Goal: Task Accomplishment & Management: Manage account settings

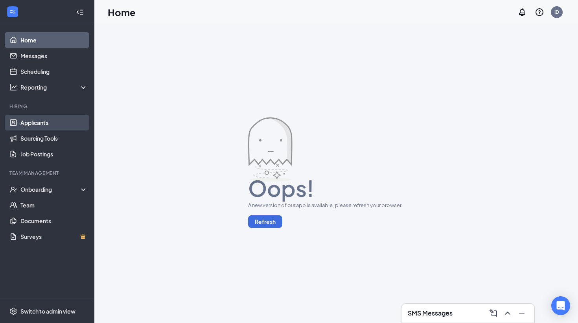
click at [57, 121] on link "Applicants" at bounding box center [53, 123] width 67 height 16
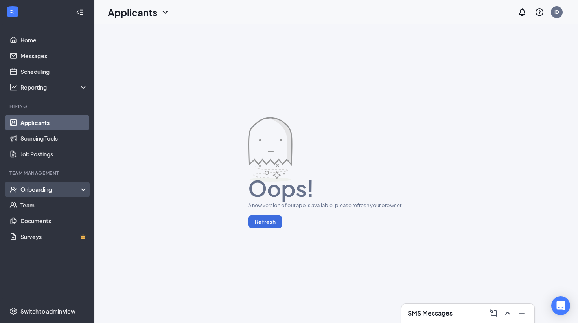
click at [76, 192] on div "Onboarding" at bounding box center [50, 190] width 61 height 8
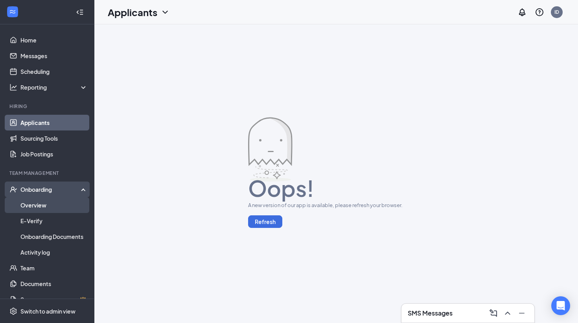
click at [72, 205] on link "Overview" at bounding box center [53, 205] width 67 height 16
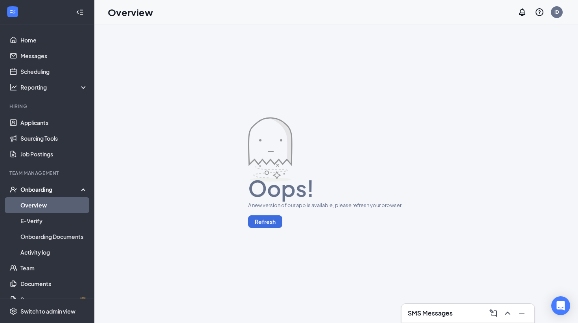
click at [70, 196] on div "Onboarding" at bounding box center [47, 190] width 94 height 16
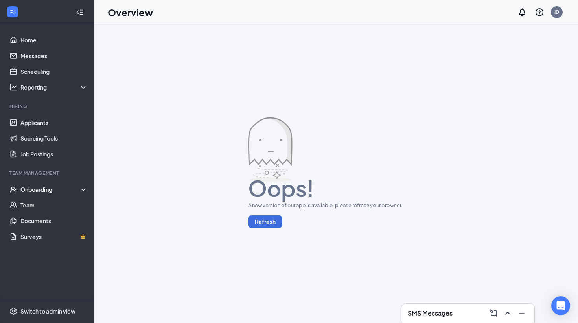
click at [65, 192] on div "Onboarding" at bounding box center [50, 190] width 61 height 8
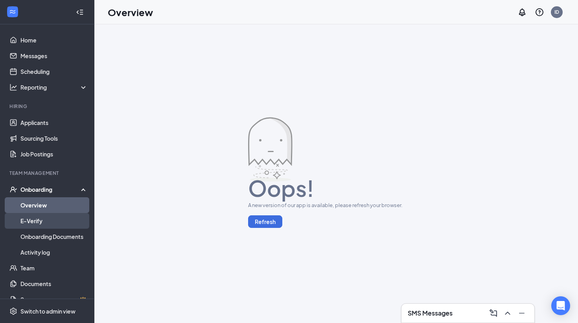
click at [58, 224] on link "E-Verify" at bounding box center [53, 221] width 67 height 16
click at [59, 209] on link "Overview" at bounding box center [53, 205] width 67 height 16
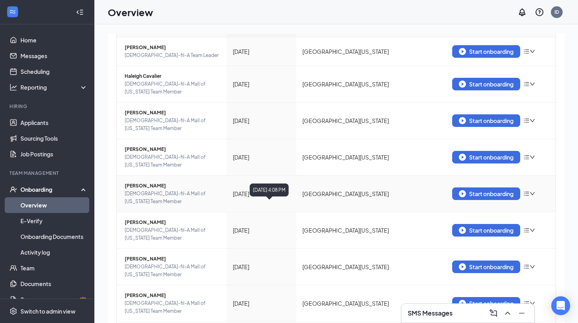
scroll to position [95, 0]
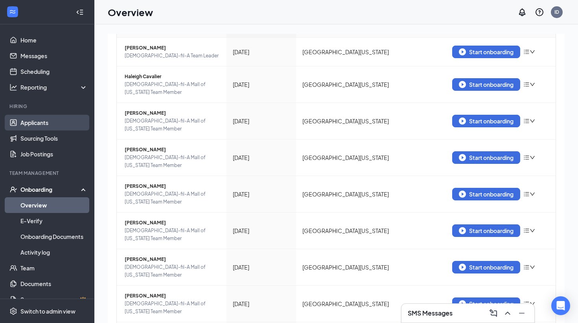
click at [54, 127] on link "Applicants" at bounding box center [53, 123] width 67 height 16
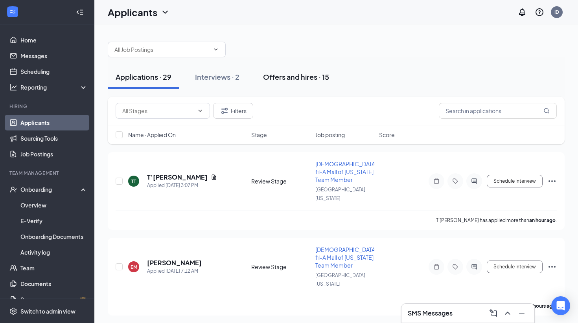
click at [299, 81] on div "Offers and hires · 15" at bounding box center [296, 77] width 66 height 10
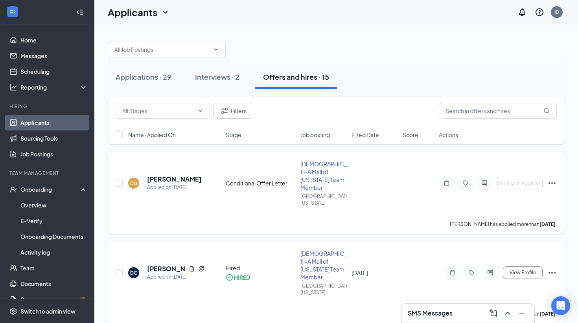
click at [553, 179] on icon "Ellipses" at bounding box center [552, 183] width 9 height 9
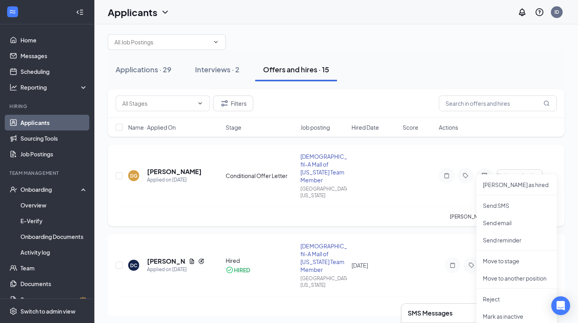
scroll to position [9, 0]
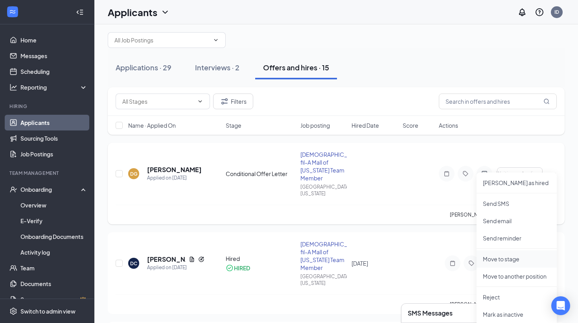
click at [513, 263] on p "Move to stage" at bounding box center [517, 259] width 68 height 8
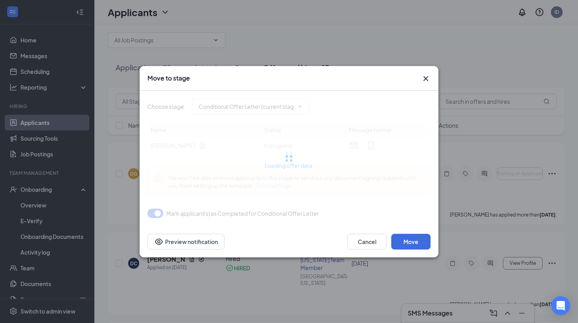
type input "Review Stage - Review Conditional Offer Letter (next stage)"
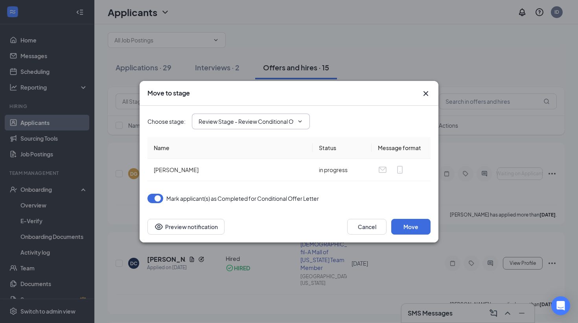
click at [295, 125] on span "Review Stage - Review Conditional Offer Letter (next stage)" at bounding box center [251, 122] width 118 height 16
click at [303, 120] on icon "ChevronDown" at bounding box center [300, 121] width 6 height 6
click at [426, 93] on icon "Cross" at bounding box center [426, 93] width 5 height 5
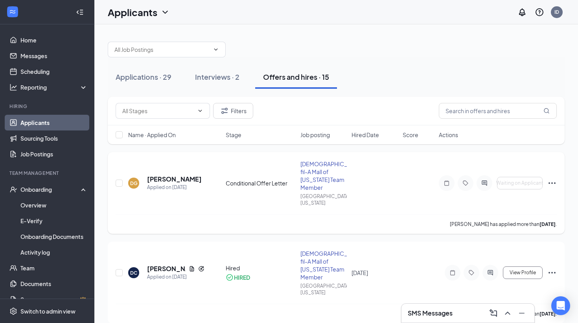
scroll to position [0, 0]
click at [553, 179] on icon "Ellipses" at bounding box center [552, 183] width 9 height 9
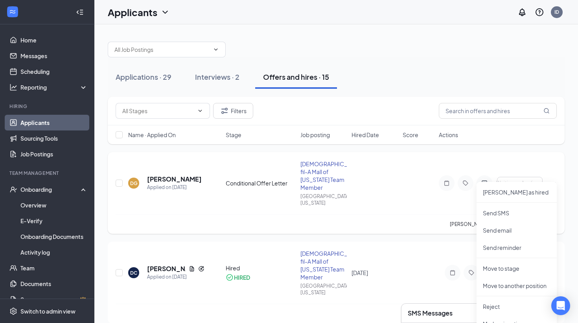
click at [550, 179] on icon "Ellipses" at bounding box center [552, 183] width 9 height 9
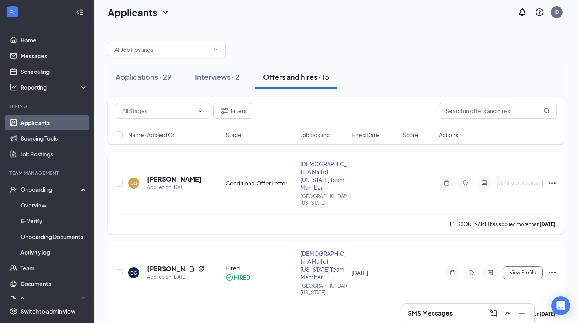
click at [552, 179] on icon "Ellipses" at bounding box center [552, 183] width 9 height 9
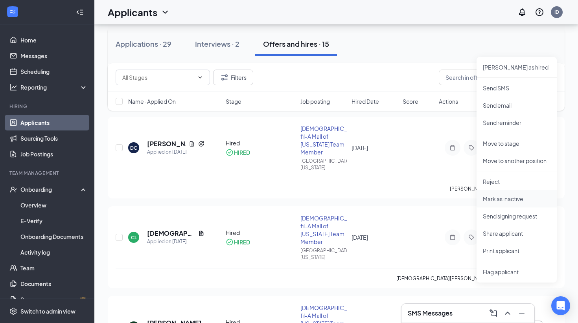
scroll to position [127, 0]
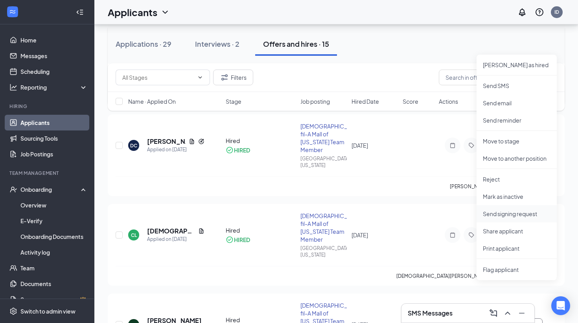
click at [535, 215] on p "Send signing request" at bounding box center [517, 214] width 68 height 8
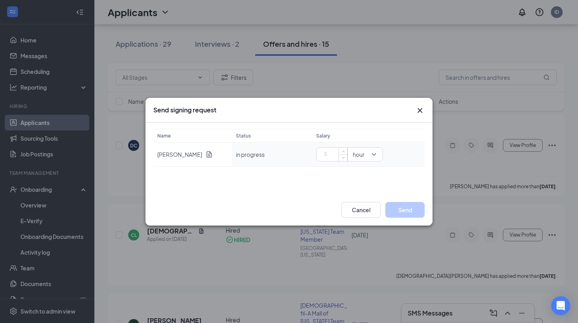
click at [333, 153] on input at bounding box center [334, 155] width 28 height 12
type input "11"
click at [405, 209] on button "Send" at bounding box center [405, 210] width 39 height 16
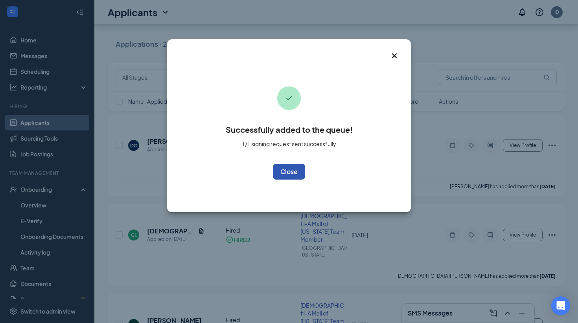
click at [290, 172] on button "OK" at bounding box center [289, 172] width 32 height 16
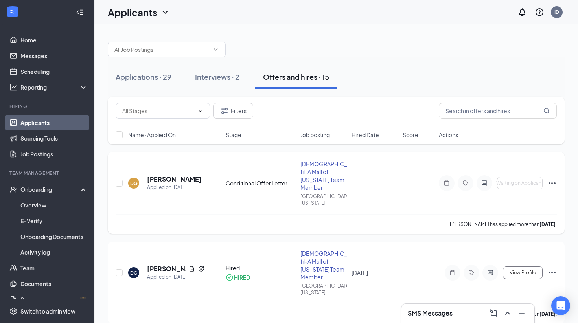
scroll to position [0, 0]
click at [553, 179] on icon "Ellipses" at bounding box center [552, 183] width 9 height 9
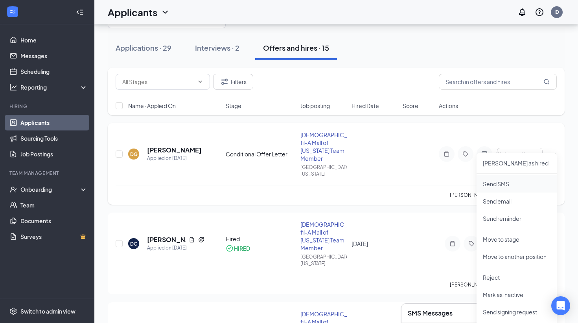
scroll to position [30, 0]
click at [504, 162] on p "[PERSON_NAME] as hired" at bounding box center [517, 163] width 68 height 8
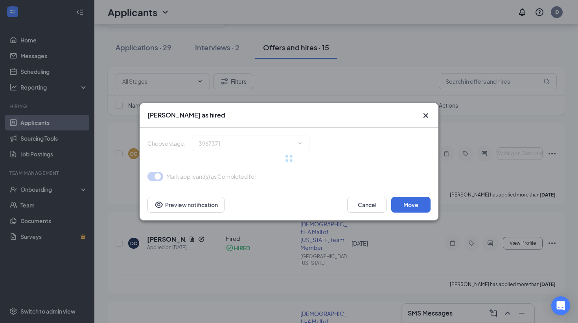
type input "Hired (final stage)"
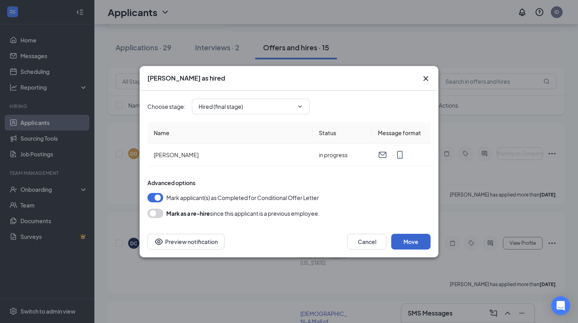
click at [419, 243] on button "Move" at bounding box center [410, 242] width 39 height 16
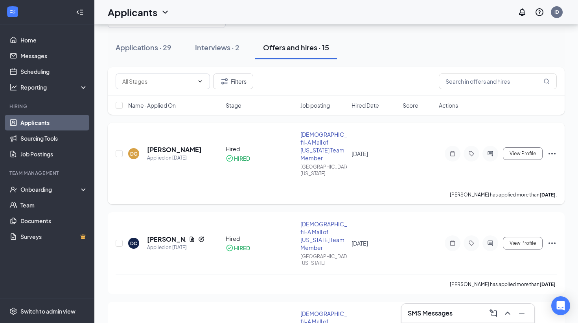
click at [550, 149] on icon "Ellipses" at bounding box center [552, 153] width 9 height 9
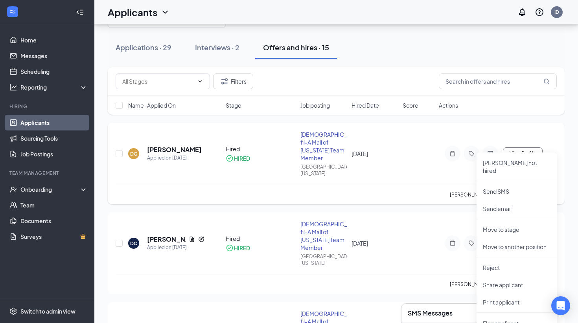
click at [439, 168] on div "DG [PERSON_NAME] Applied on [DATE] Hired HIRED [DEMOGRAPHIC_DATA]-fil-A Mall of…" at bounding box center [336, 158] width 441 height 54
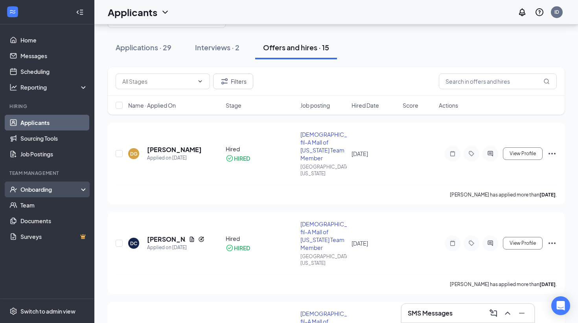
click at [34, 189] on div "Onboarding" at bounding box center [50, 190] width 61 height 8
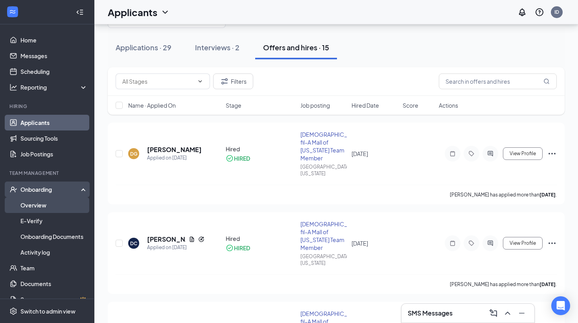
click at [46, 208] on link "Overview" at bounding box center [53, 205] width 67 height 16
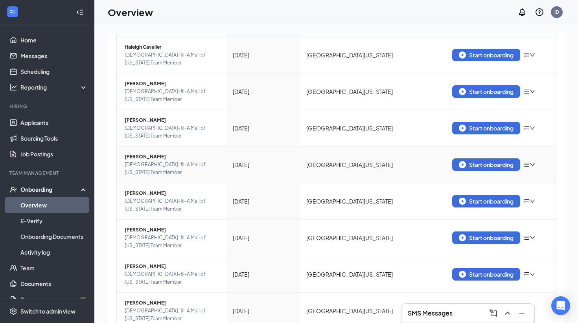
scroll to position [124, 0]
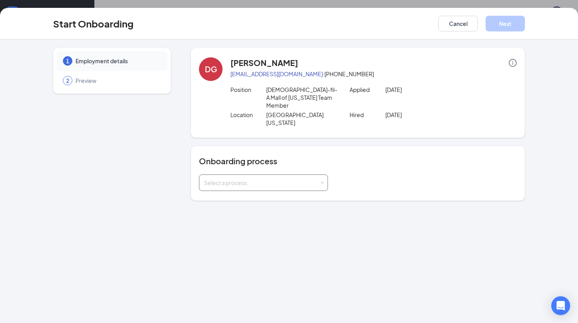
click at [288, 179] on div "Select a process" at bounding box center [261, 183] width 115 height 8
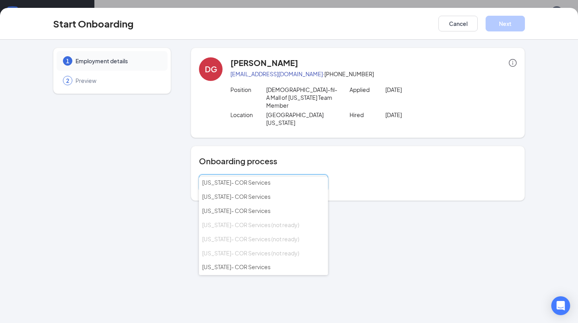
scroll to position [89, 0]
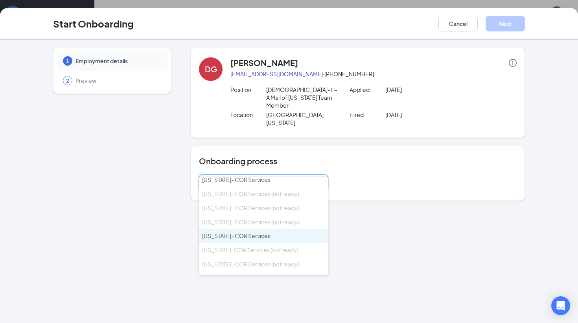
click at [252, 232] on span "[US_STATE]- COR Services" at bounding box center [236, 235] width 68 height 7
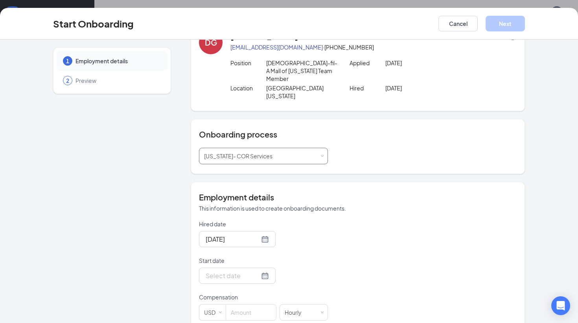
scroll to position [26, 0]
click at [261, 268] on div at bounding box center [237, 276] width 77 height 16
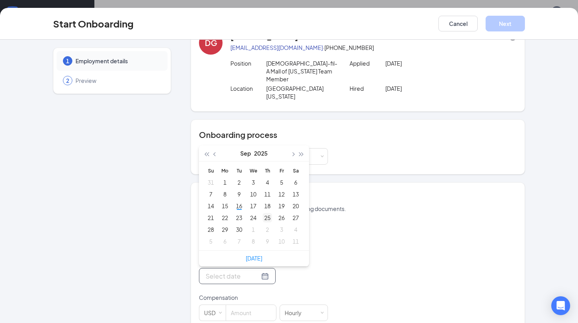
type input "[DATE]"
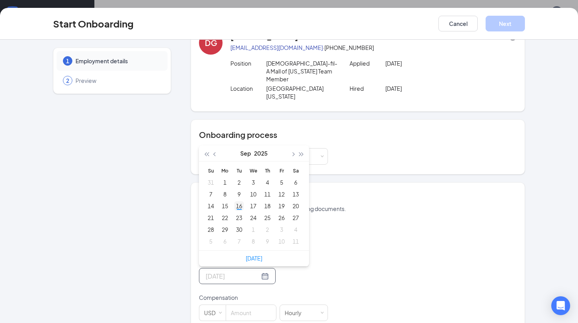
click at [241, 201] on div "16" at bounding box center [238, 205] width 9 height 9
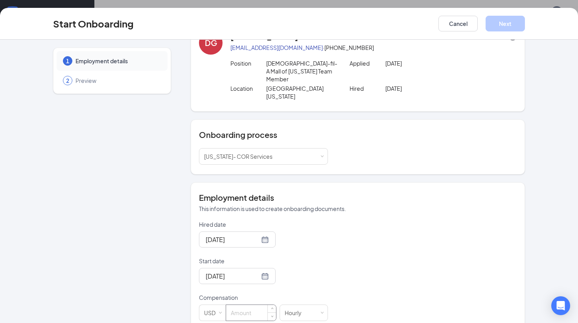
scroll to position [35, 0]
click at [253, 305] on input at bounding box center [251, 313] width 50 height 16
type input "11"
click at [367, 242] on div "Hired date [DATE] Start date [DATE] [DATE] Su Mo Tu We Th Fr Sa 31 1 2 3 4 5 6 …" at bounding box center [358, 271] width 318 height 101
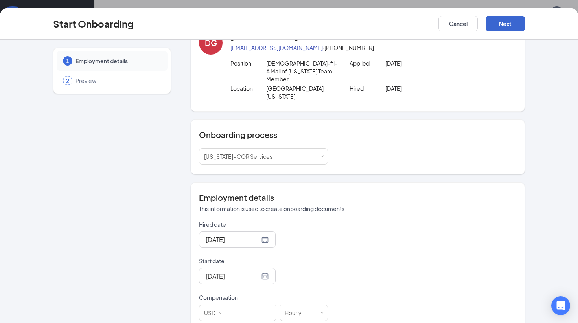
click at [507, 26] on button "Next" at bounding box center [505, 24] width 39 height 16
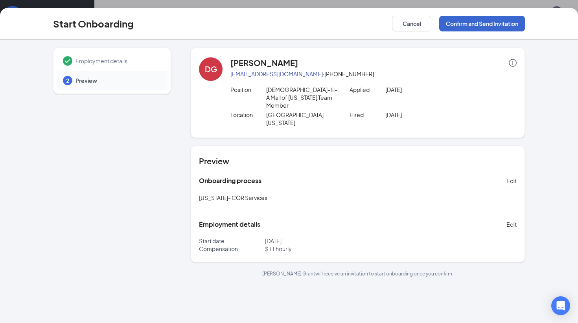
click at [495, 23] on button "Confirm and Send Invitation" at bounding box center [482, 24] width 86 height 16
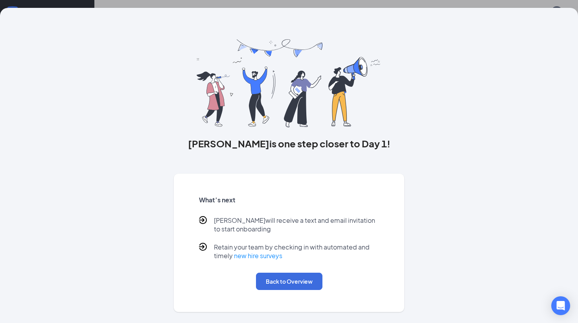
scroll to position [35, 0]
click at [293, 283] on button "Back to Overview" at bounding box center [289, 281] width 66 height 17
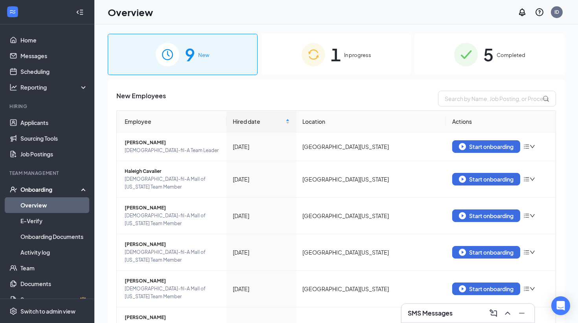
scroll to position [0, 0]
click at [343, 51] on div "1 In progress" at bounding box center [337, 54] width 150 height 41
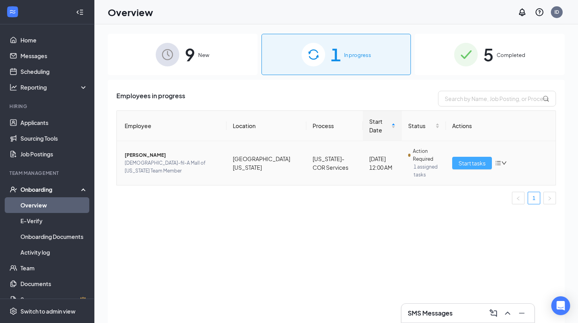
click at [467, 159] on span "Start tasks" at bounding box center [472, 163] width 27 height 9
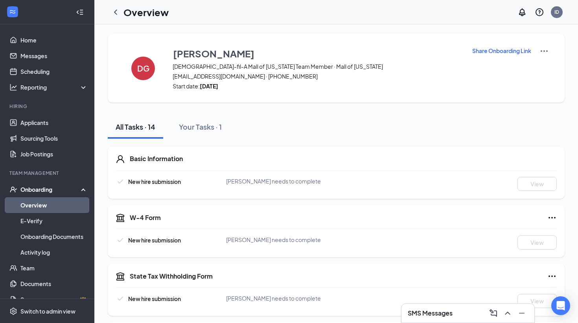
click at [500, 51] on p "Share Onboarding Link" at bounding box center [501, 51] width 59 height 8
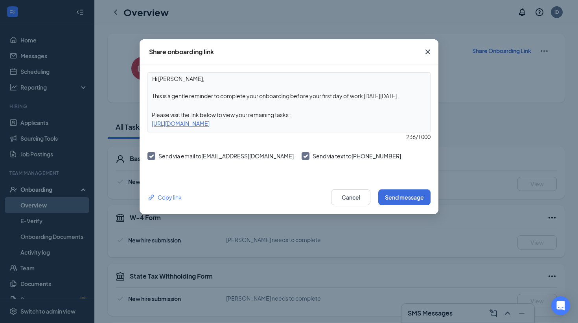
drag, startPoint x: 352, startPoint y: 123, endPoint x: 131, endPoint y: 124, distance: 221.9
click at [131, 124] on div "Share onboarding link Hi [PERSON_NAME], This is a gentle reminder to complete y…" at bounding box center [289, 161] width 578 height 323
copy div "[URL][DOMAIN_NAME]"
